Goal: Task Accomplishment & Management: Use online tool/utility

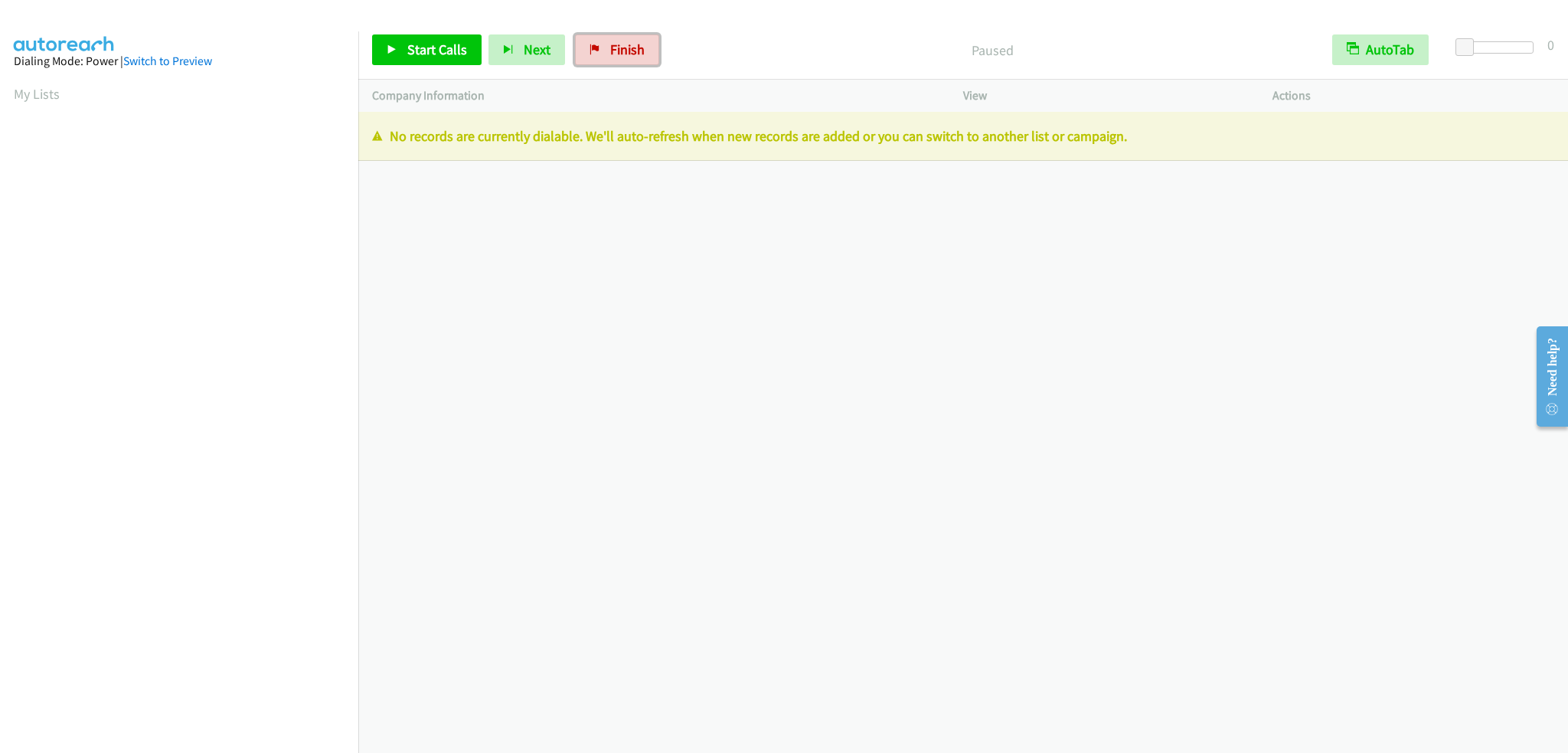
click at [628, 42] on span "Finish" at bounding box center [627, 49] width 34 height 18
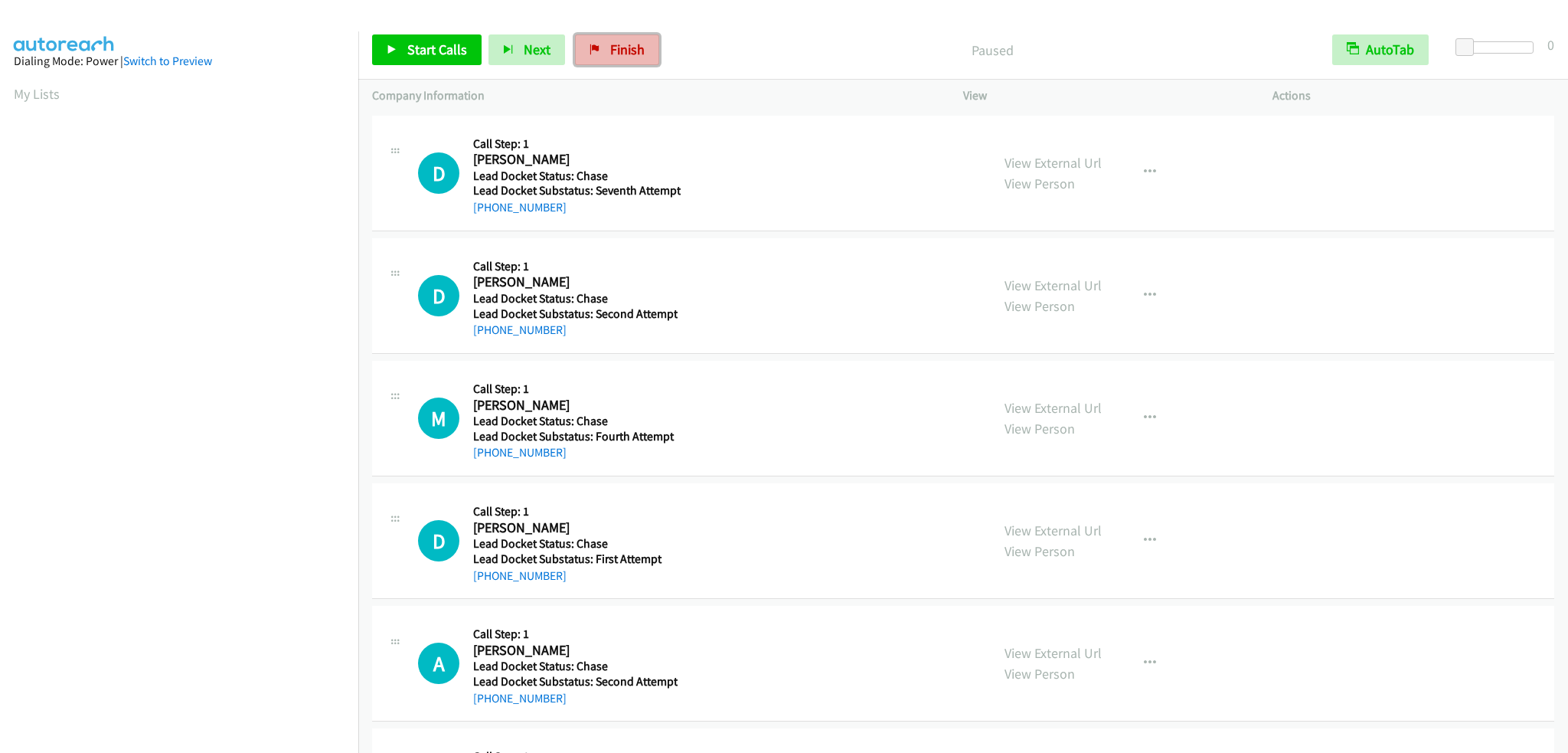
click at [616, 49] on span "Finish" at bounding box center [627, 49] width 34 height 18
